Goal: Information Seeking & Learning: Learn about a topic

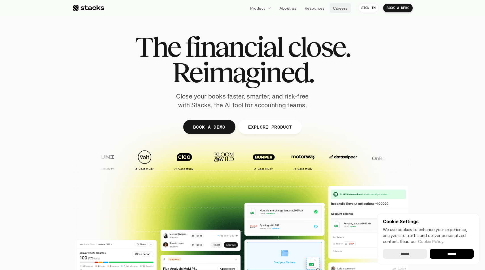
click at [344, 7] on p "Careers" at bounding box center [340, 8] width 15 height 6
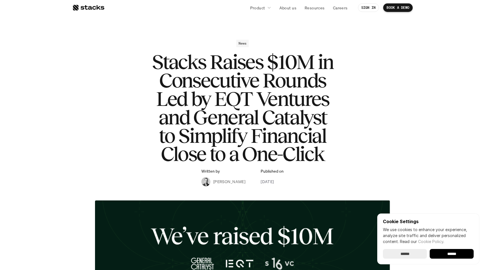
scroll to position [6, 0]
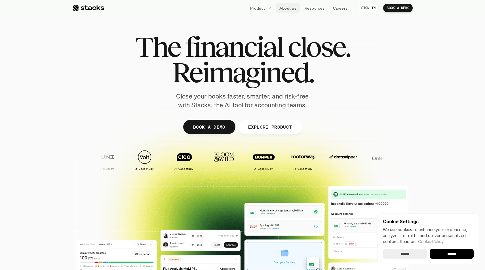
click at [290, 7] on p "About us" at bounding box center [288, 8] width 17 height 6
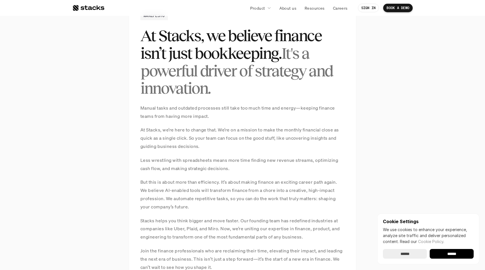
scroll to position [420, 0]
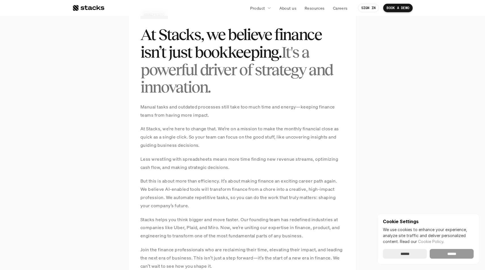
click at [462, 254] on input "******" at bounding box center [452, 254] width 44 height 10
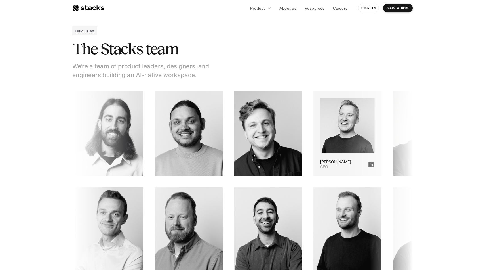
scroll to position [755, 0]
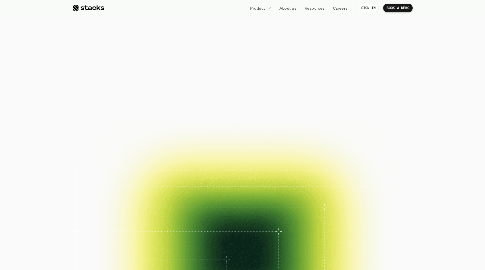
scroll to position [755, 0]
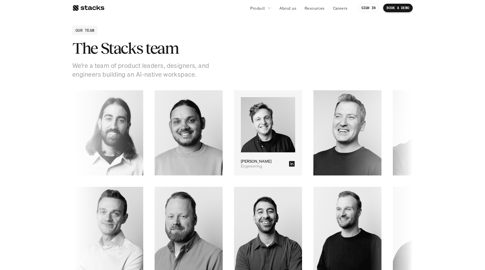
click at [243, 131] on img at bounding box center [216, 124] width 55 height 55
click at [272, 166] on icon at bounding box center [269, 164] width 6 height 6
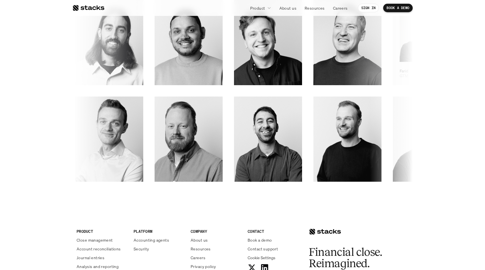
scroll to position [848, 0]
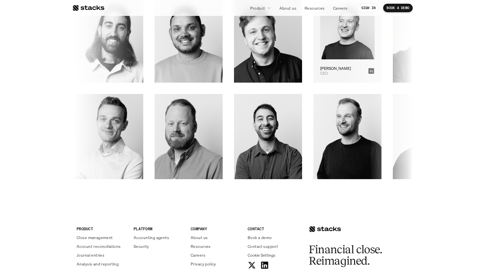
click at [357, 69] on icon at bounding box center [360, 70] width 7 height 7
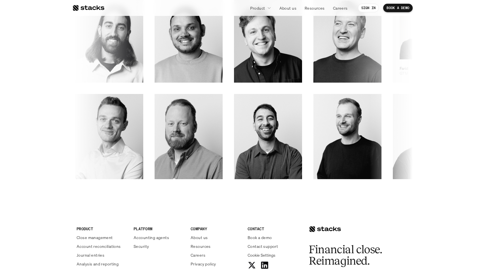
click at [364, 71] on icon at bounding box center [362, 71] width 6 height 6
